Goal: Information Seeking & Learning: Learn about a topic

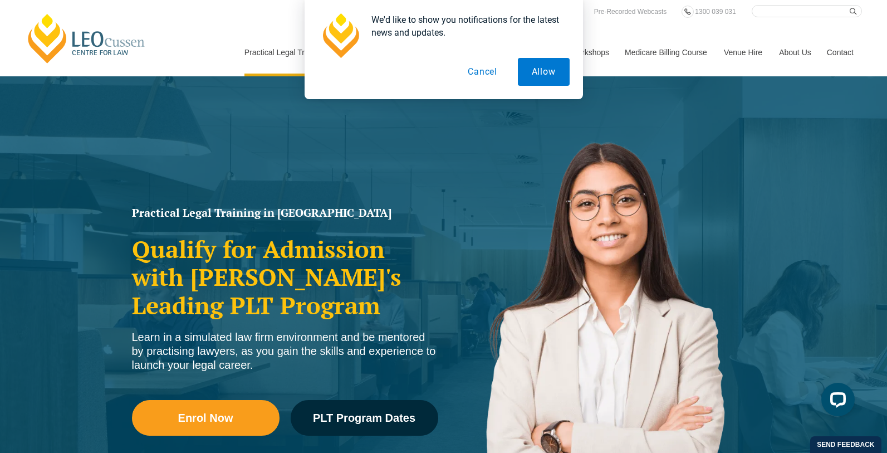
click at [486, 71] on button "Cancel" at bounding box center [482, 72] width 57 height 28
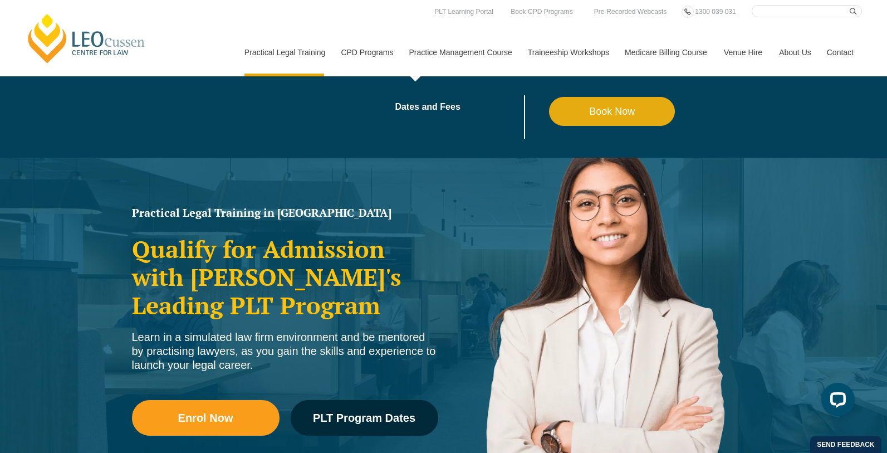
click at [421, 60] on link "Practice Management Course" at bounding box center [460, 52] width 119 height 48
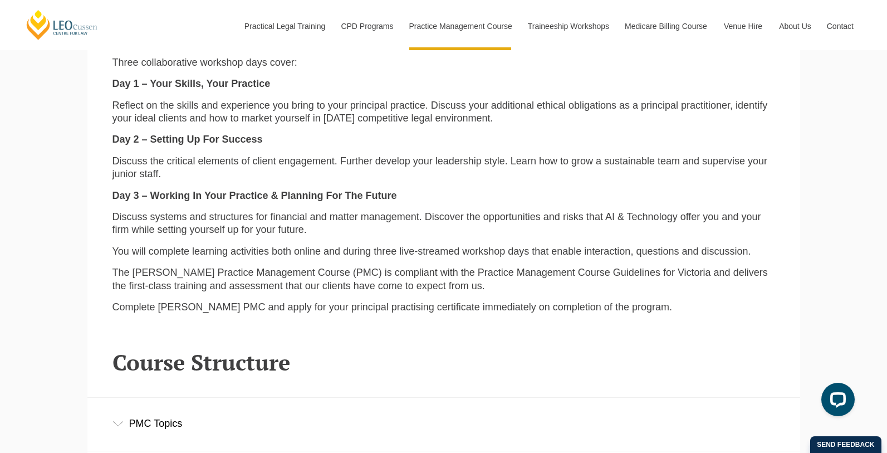
scroll to position [1581, 0]
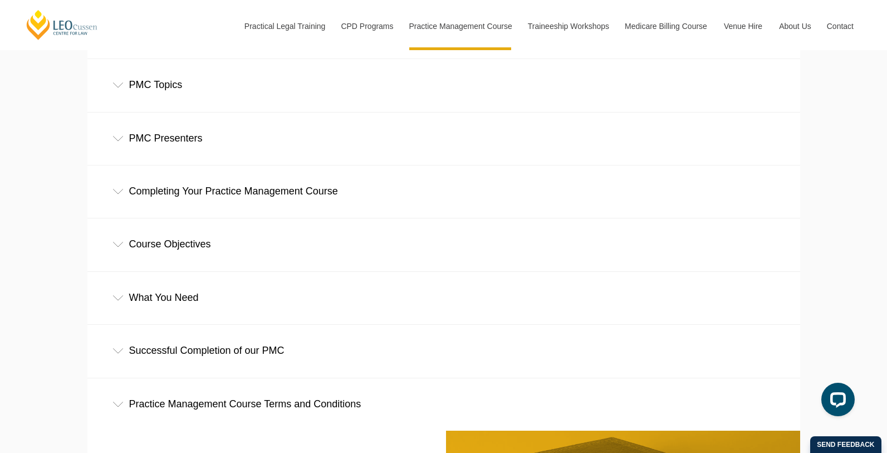
click at [315, 188] on div "Completing Your Practice Management Course" at bounding box center [443, 191] width 713 height 52
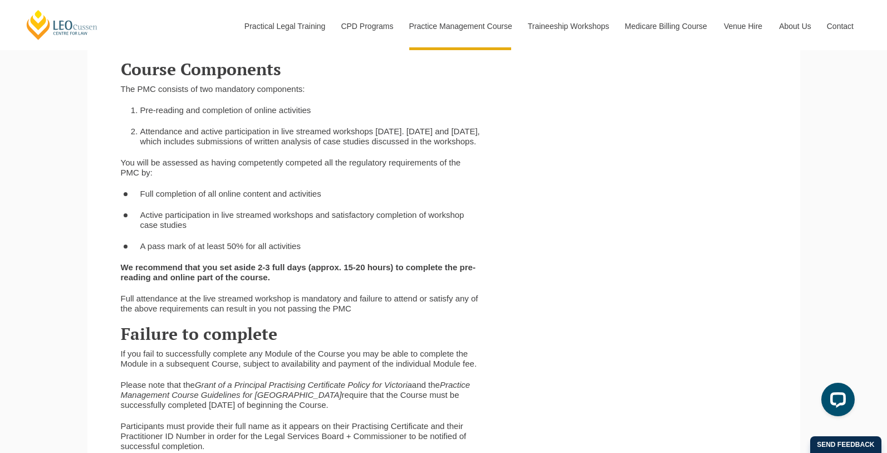
scroll to position [1834, 0]
